Goal: Information Seeking & Learning: Learn about a topic

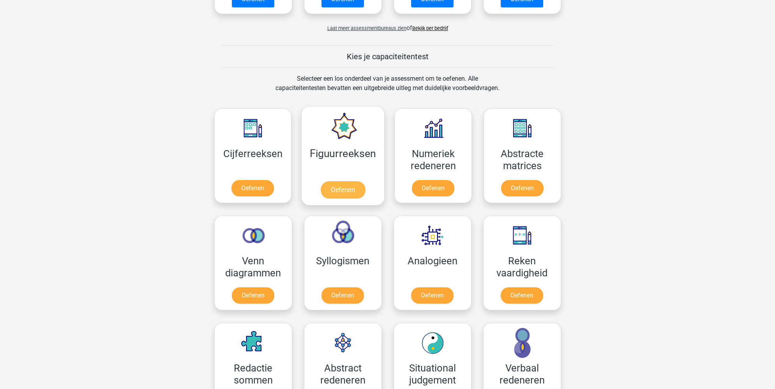
scroll to position [273, 0]
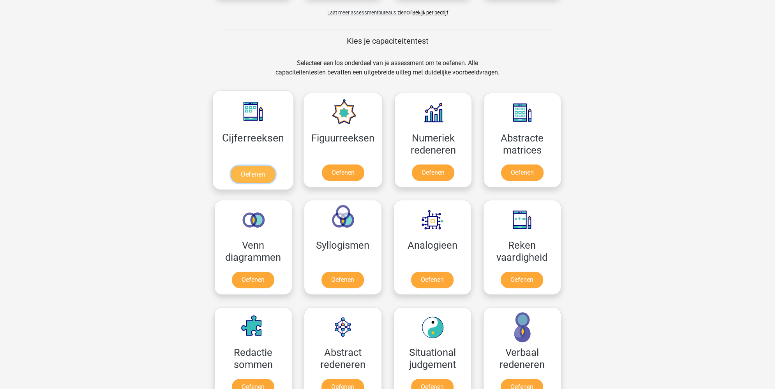
drag, startPoint x: 245, startPoint y: 154, endPoint x: 251, endPoint y: 144, distance: 12.1
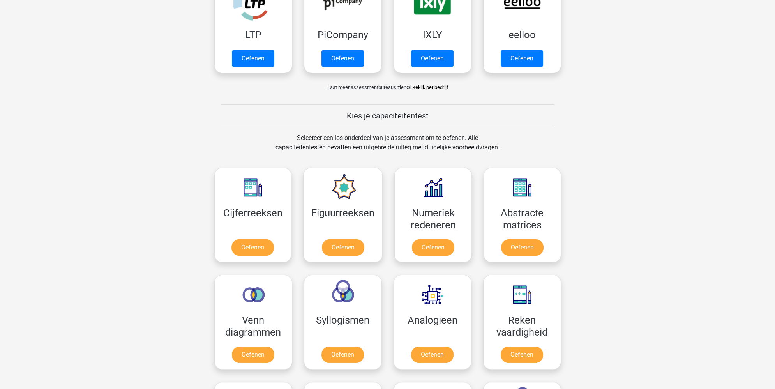
scroll to position [66, 0]
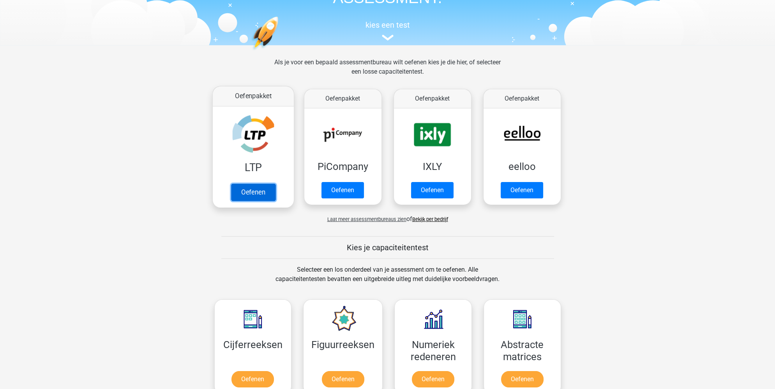
click at [263, 196] on link "Oefenen" at bounding box center [253, 192] width 44 height 17
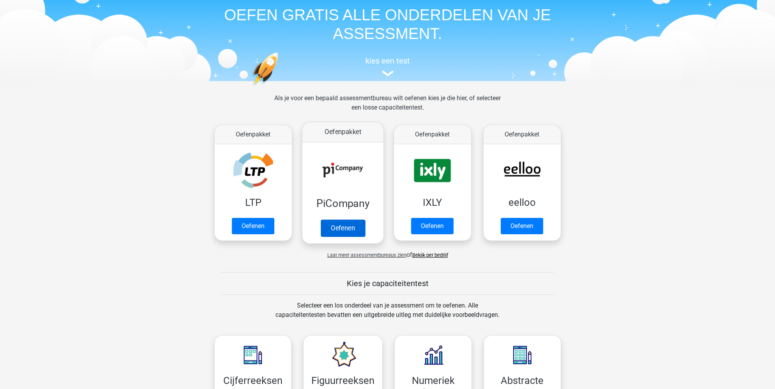
scroll to position [27, 0]
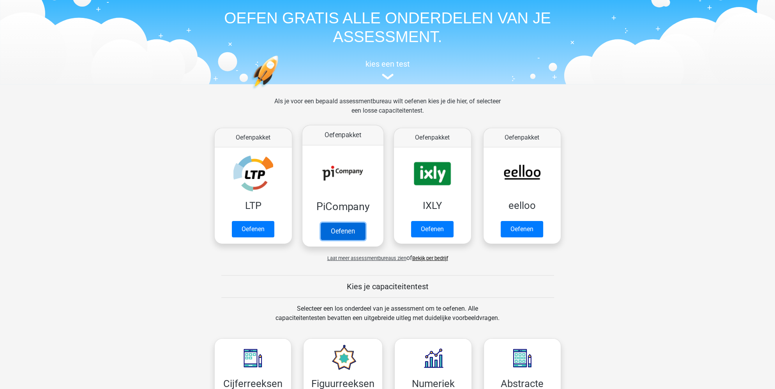
click at [349, 234] on link "Oefenen" at bounding box center [342, 230] width 44 height 17
click at [429, 226] on link "Oefenen" at bounding box center [432, 230] width 44 height 17
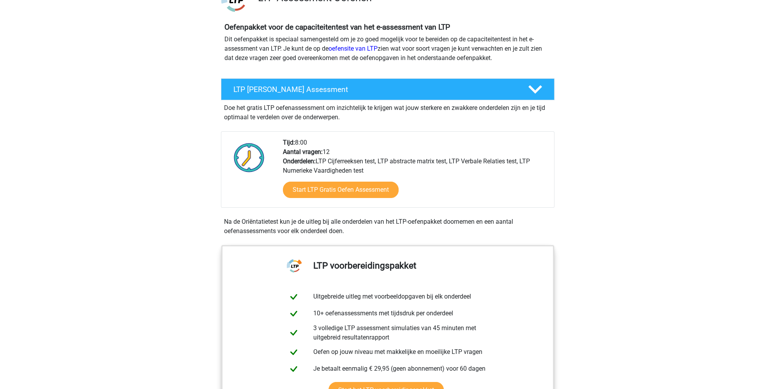
scroll to position [78, 0]
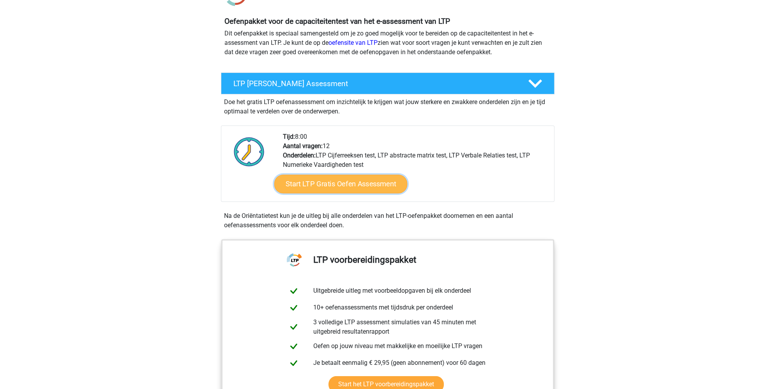
click at [368, 186] on link "Start LTP Gratis Oefen Assessment" at bounding box center [340, 184] width 133 height 19
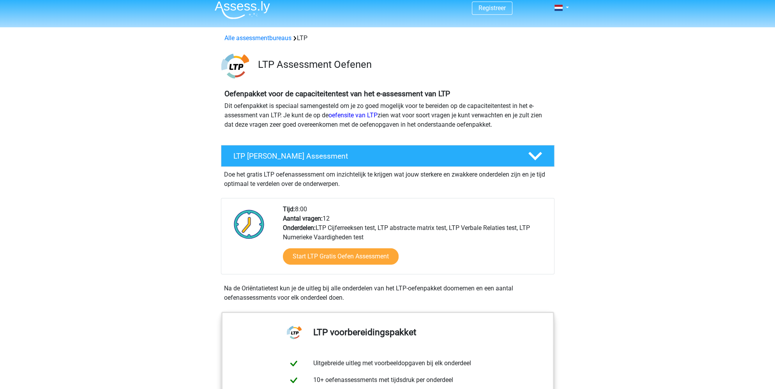
scroll to position [0, 0]
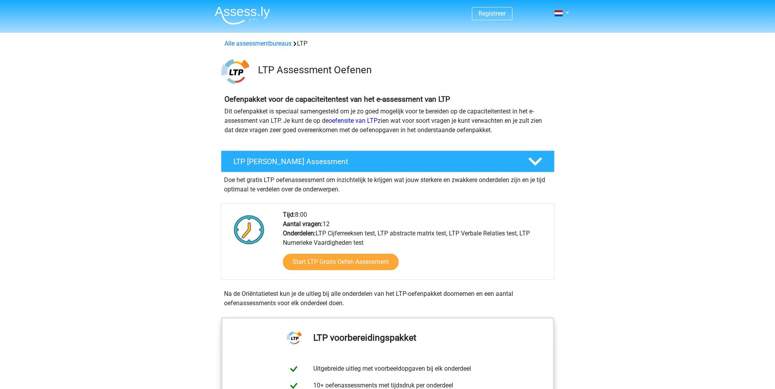
drag, startPoint x: 344, startPoint y: 247, endPoint x: 348, endPoint y: 245, distance: 4.9
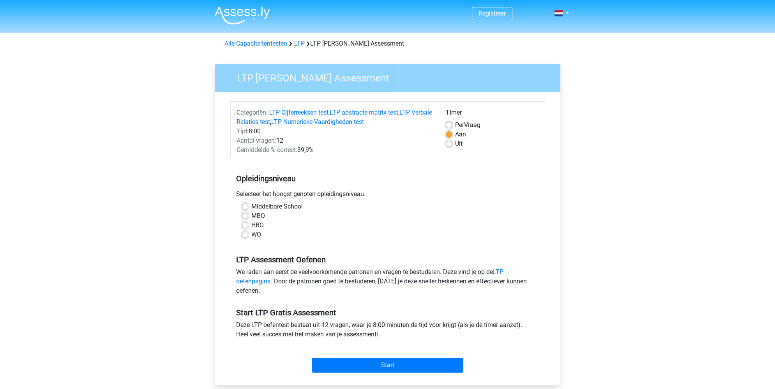
drag, startPoint x: 245, startPoint y: 236, endPoint x: 251, endPoint y: 226, distance: 11.0
click at [251, 236] on label "WO" at bounding box center [256, 234] width 10 height 9
click at [245, 236] on input "WO" at bounding box center [245, 234] width 6 height 8
radio input "true"
click at [248, 217] on div "MBO" at bounding box center [387, 215] width 291 height 9
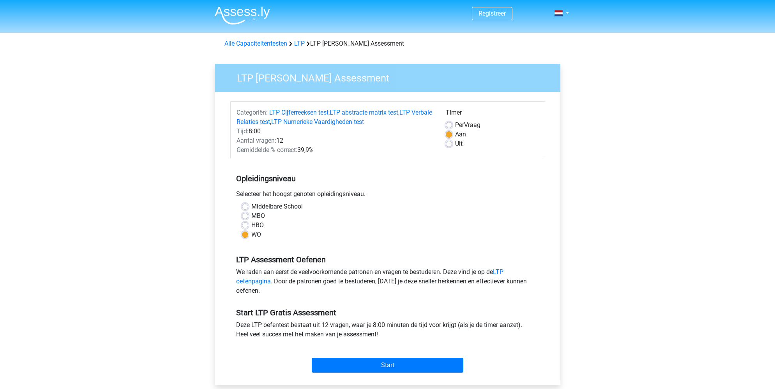
click at [251, 214] on label "MBO" at bounding box center [258, 215] width 14 height 9
click at [245, 214] on input "MBO" at bounding box center [245, 215] width 6 height 8
radio input "true"
click at [372, 362] on input "Start" at bounding box center [388, 365] width 152 height 15
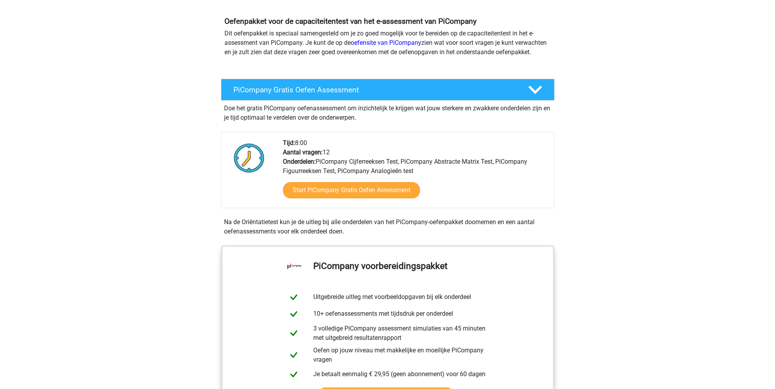
scroll to position [273, 0]
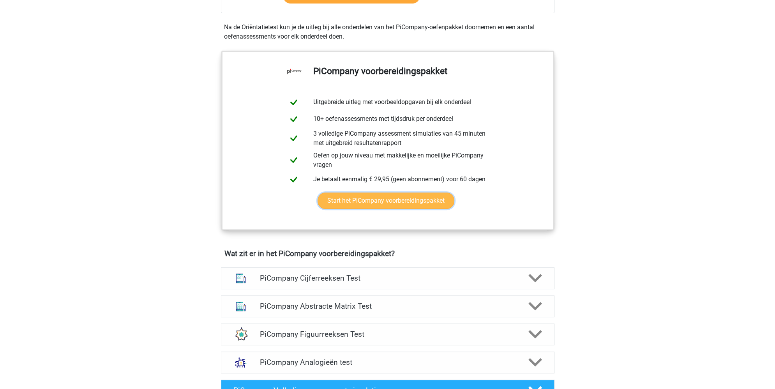
click at [414, 209] on link "Start het PiCompany voorbereidingspakket" at bounding box center [386, 200] width 137 height 16
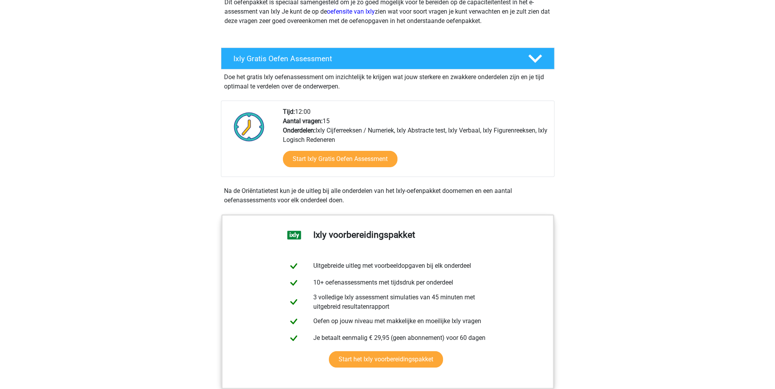
scroll to position [117, 0]
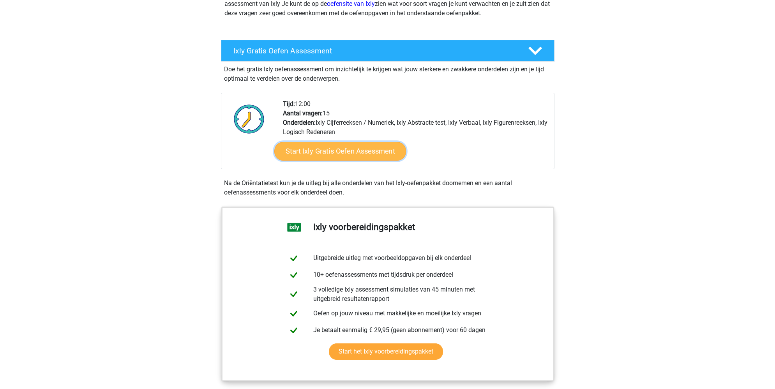
click at [356, 153] on link "Start Ixly Gratis Oefen Assessment" at bounding box center [340, 151] width 132 height 19
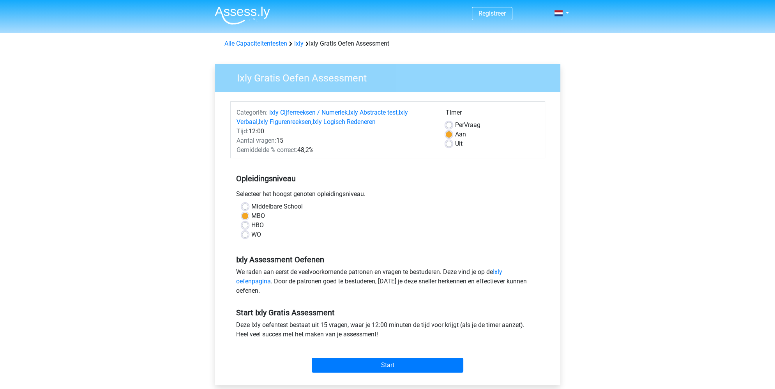
click at [388, 356] on div "Start" at bounding box center [387, 358] width 315 height 27
click at [385, 365] on input "Start" at bounding box center [388, 365] width 152 height 15
click at [423, 372] on div "Start" at bounding box center [387, 359] width 315 height 34
click at [404, 355] on div "Start" at bounding box center [387, 358] width 315 height 27
click at [397, 365] on input "Start" at bounding box center [388, 365] width 152 height 15
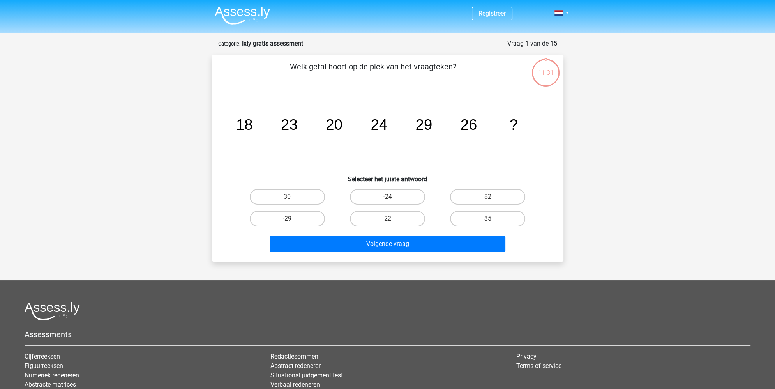
click at [646, 117] on div "Registreer" at bounding box center [387, 243] width 775 height 486
drag, startPoint x: 485, startPoint y: 139, endPoint x: 468, endPoint y: 136, distance: 18.1
drag, startPoint x: 468, startPoint y: 136, endPoint x: 451, endPoint y: 130, distance: 17.7
click at [451, 130] on icon "image/svg+xml 18 23 20 24 29 26 ?" at bounding box center [388, 129] width 314 height 79
